Goal: Check status: Check status

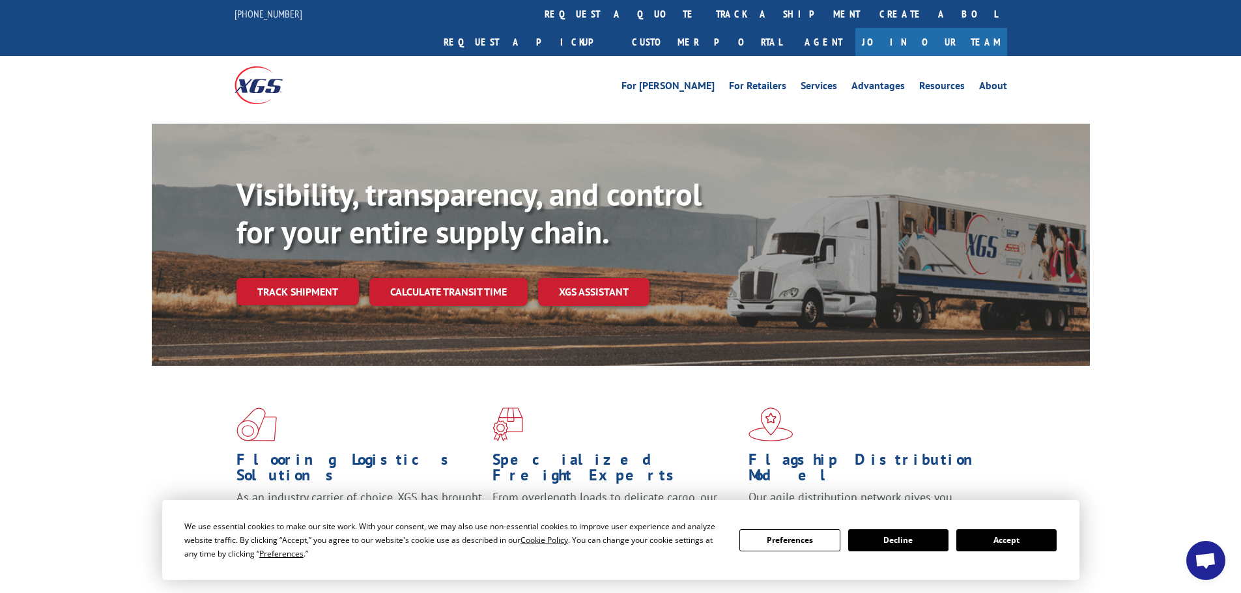
click at [1001, 542] on button "Accept" at bounding box center [1006, 541] width 100 height 22
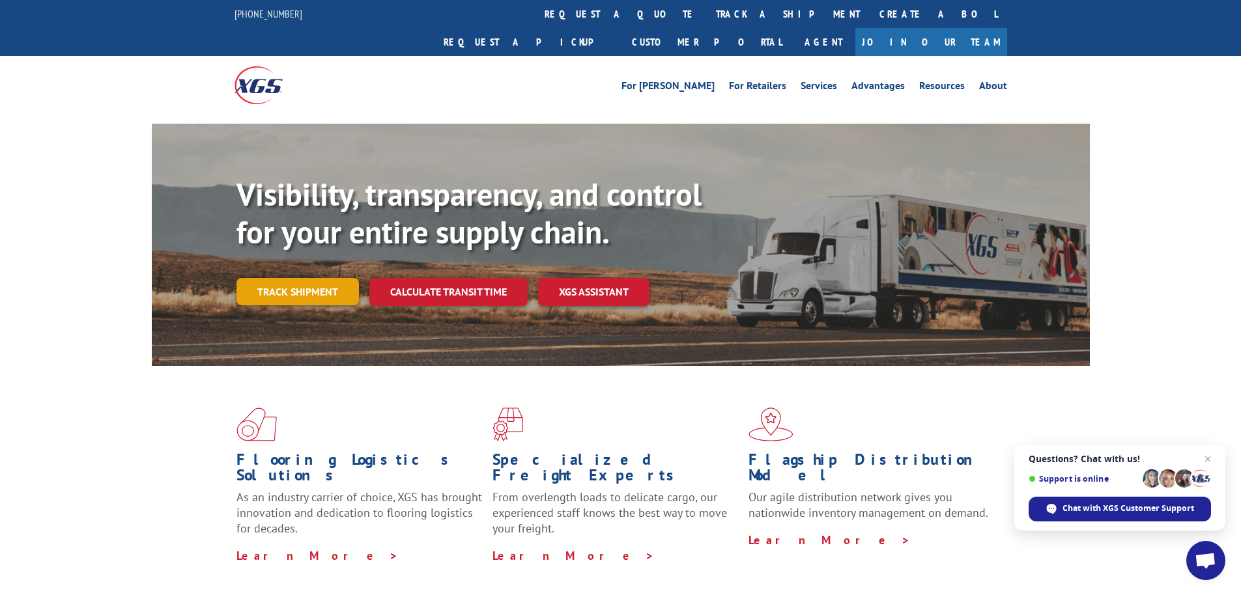
click at [291, 278] on link "Track shipment" at bounding box center [297, 291] width 122 height 27
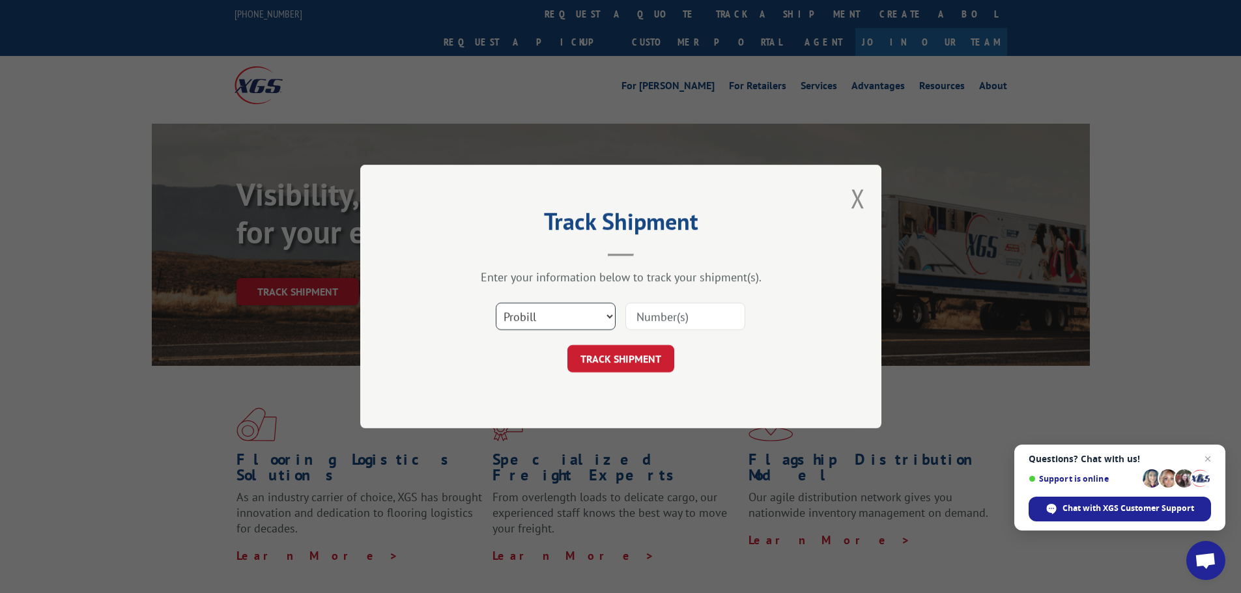
click at [555, 317] on select "Select category... Probill BOL PO" at bounding box center [556, 316] width 120 height 27
select select "po"
click at [496, 303] on select "Select category... Probill BOL PO" at bounding box center [556, 316] width 120 height 27
click at [702, 321] on input at bounding box center [685, 316] width 120 height 27
paste input "06549706"
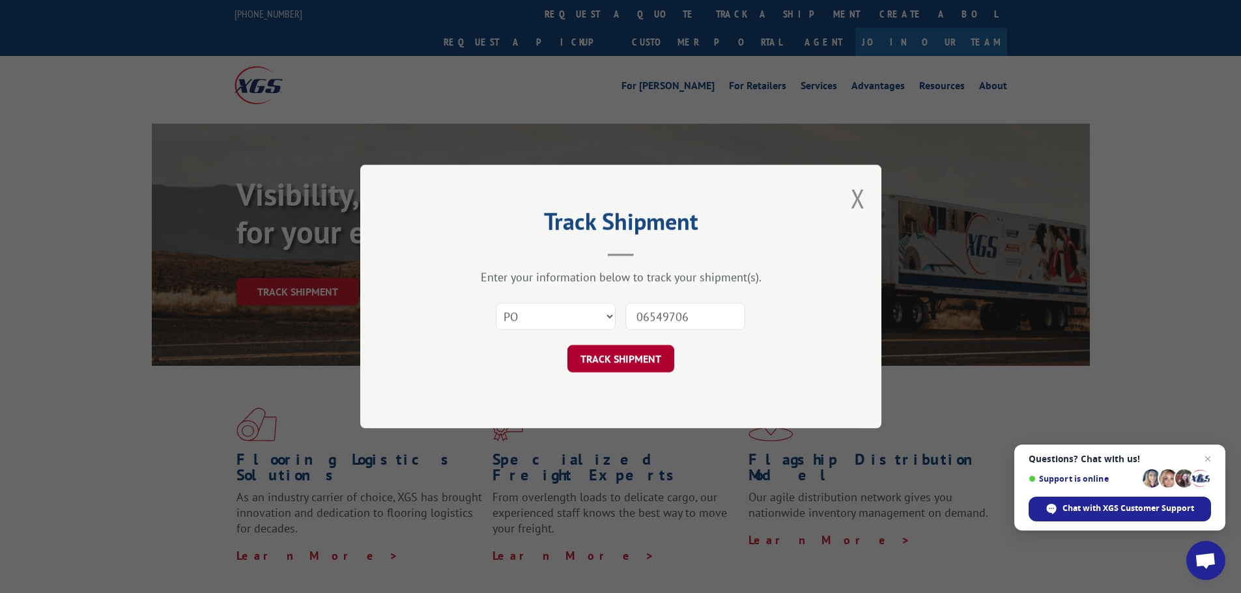
type input "06549706"
click at [614, 364] on button "TRACK SHIPMENT" at bounding box center [620, 358] width 107 height 27
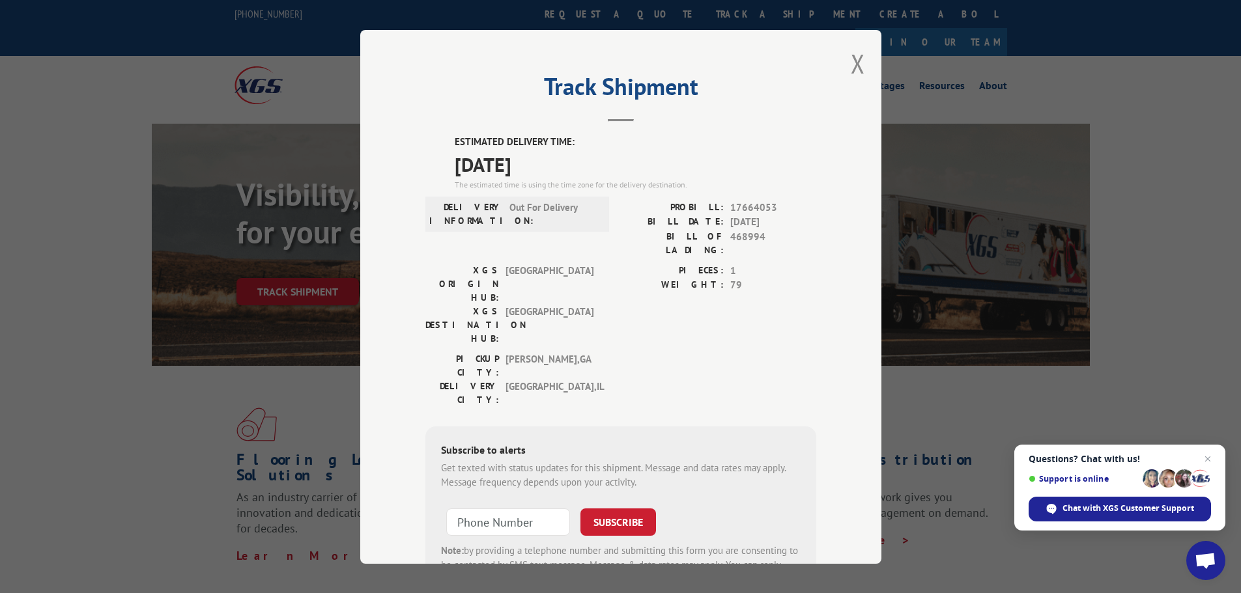
scroll to position [52, 0]
